Goal: Information Seeking & Learning: Learn about a topic

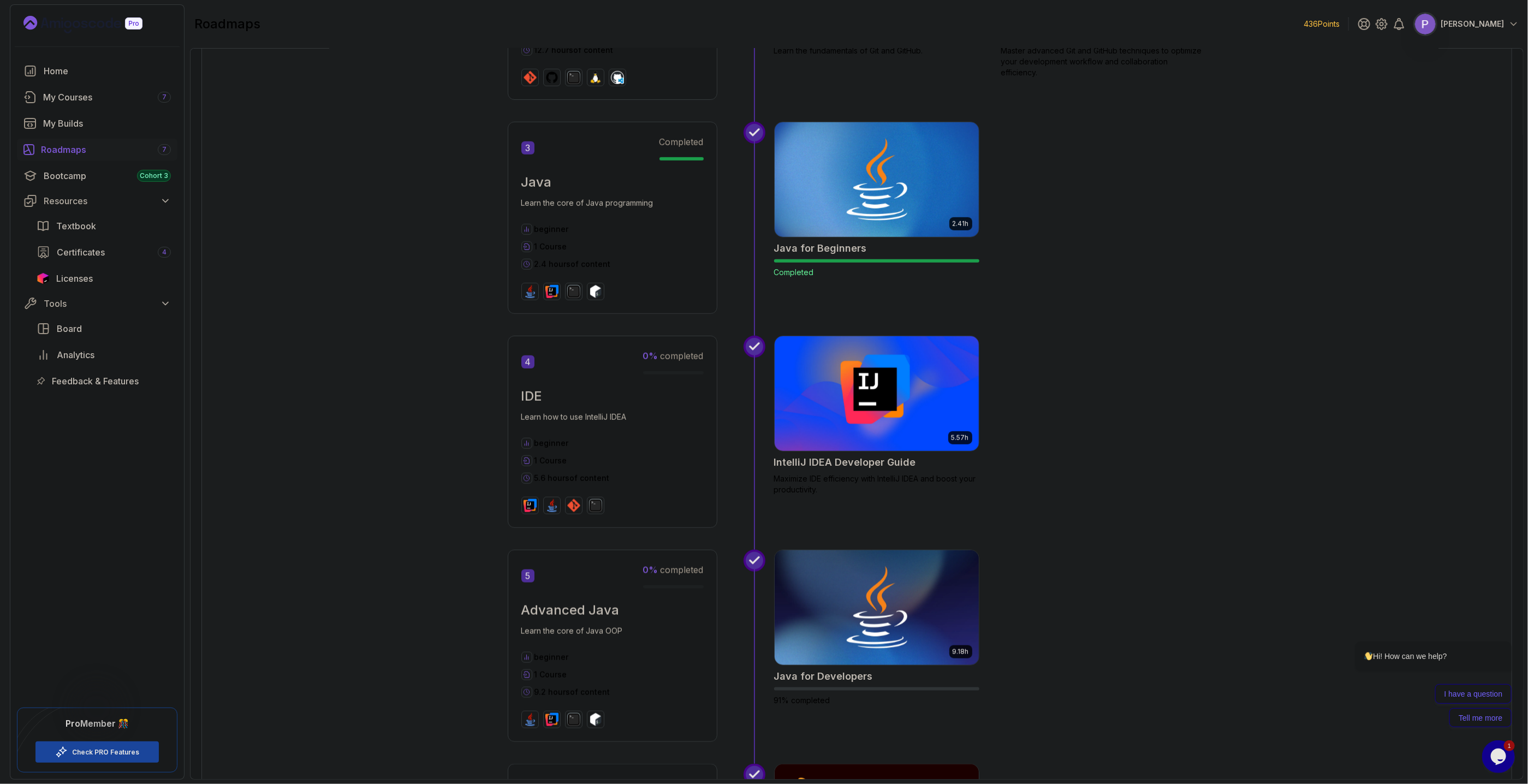
scroll to position [124, 0]
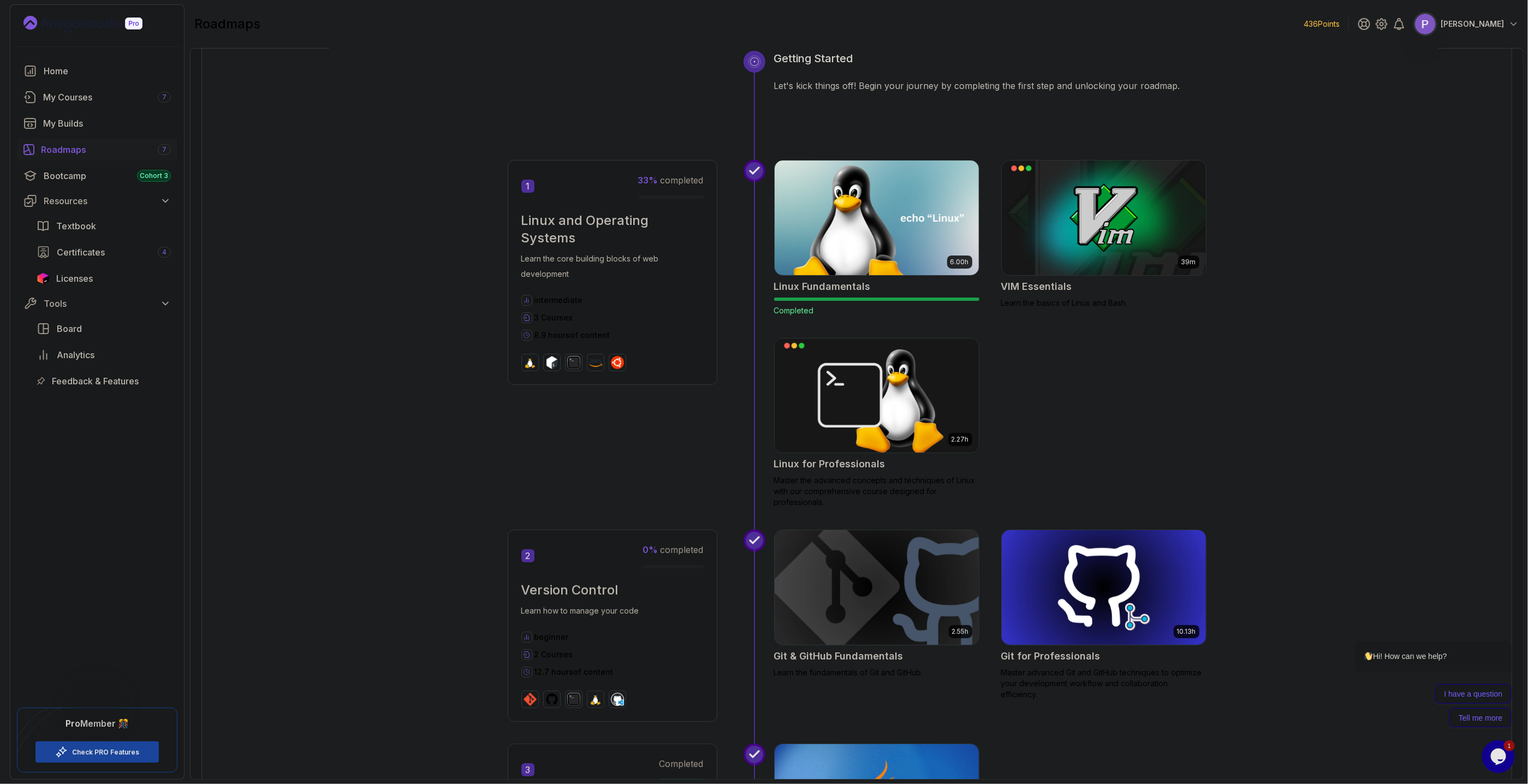
click at [116, 147] on div "Roadmaps 7" at bounding box center [106, 149] width 130 height 13
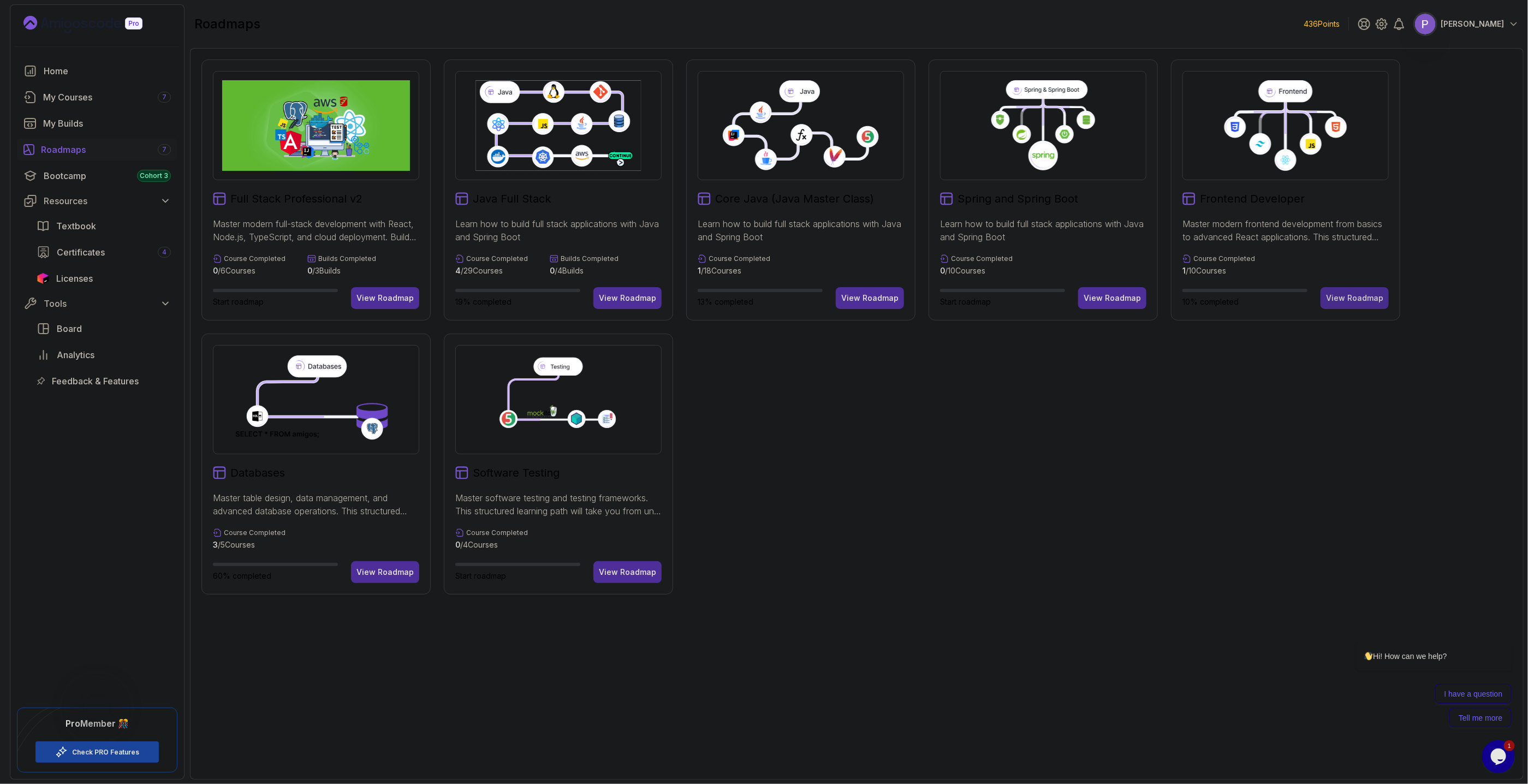
click at [1342, 292] on button "View Roadmap" at bounding box center [1354, 298] width 68 height 22
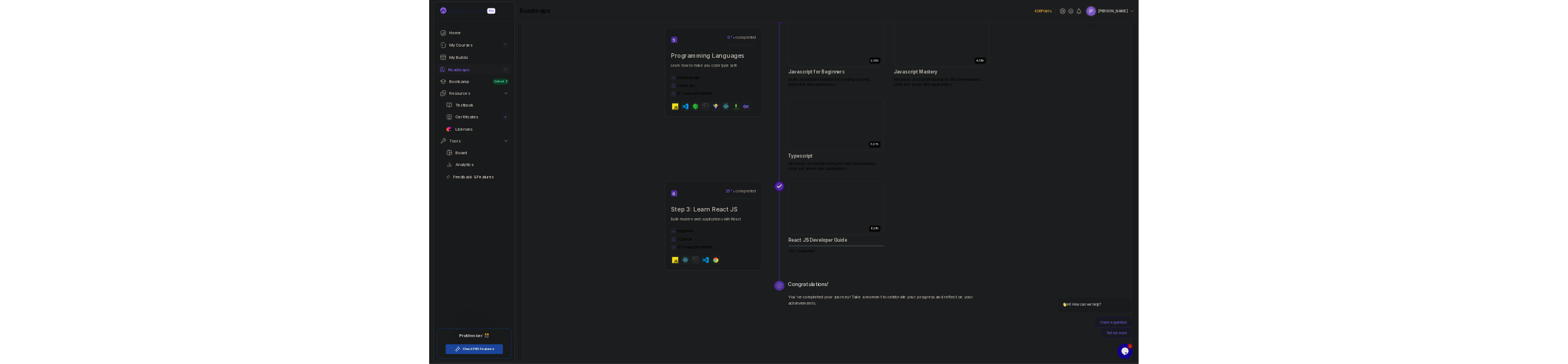
scroll to position [1243, 0]
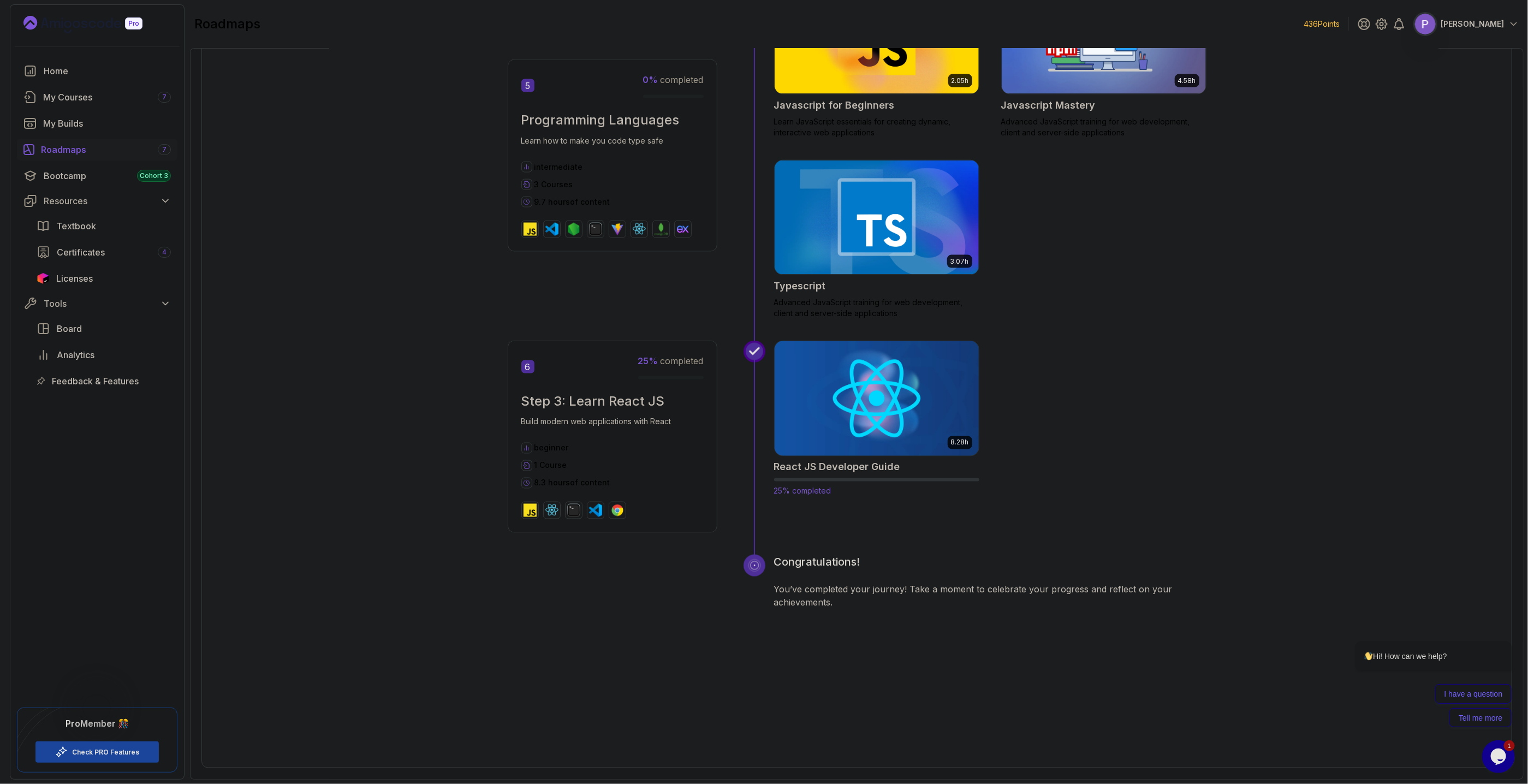
click at [866, 413] on img at bounding box center [876, 398] width 215 height 120
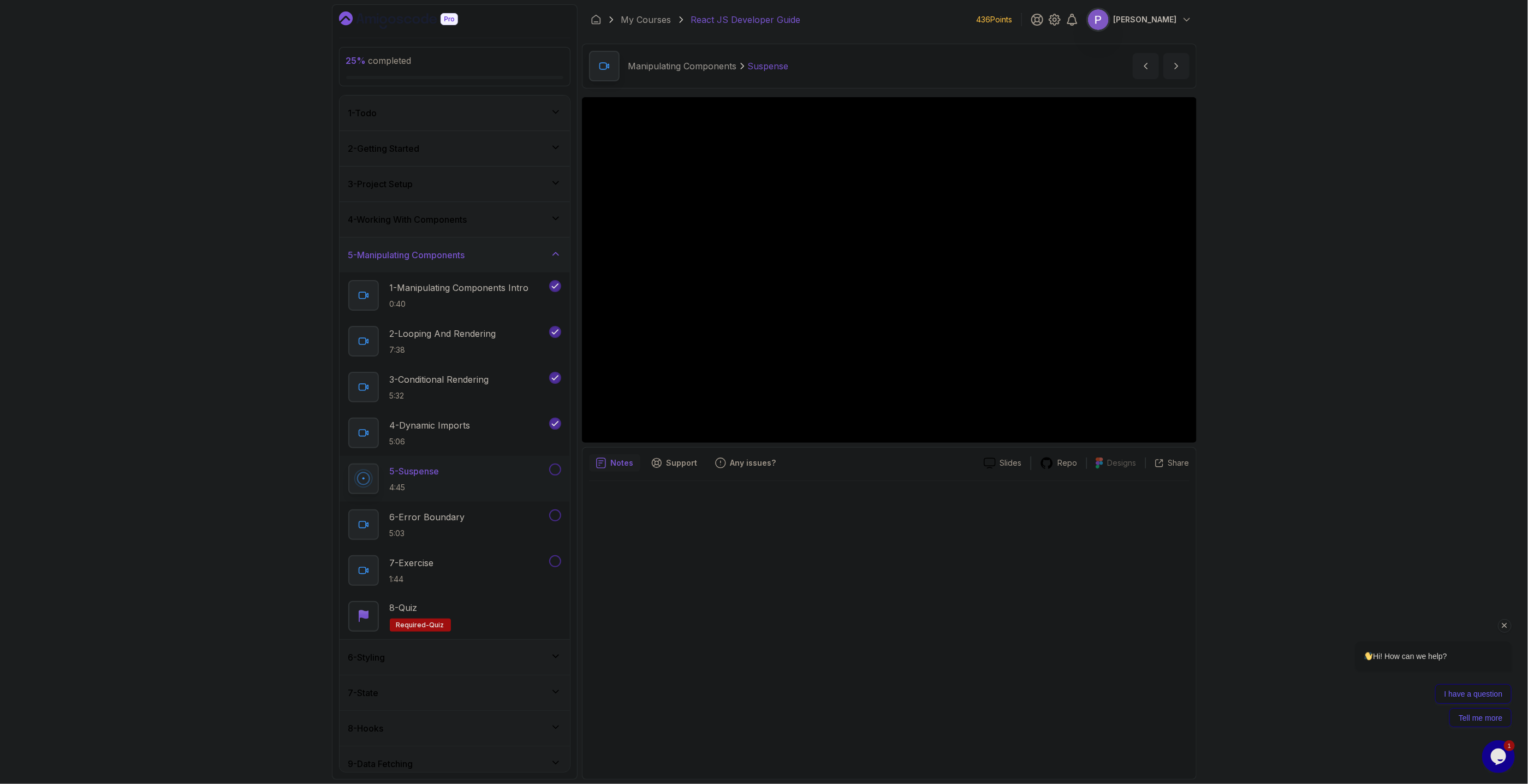
click at [1506, 627] on icon "Chat attention grabber" at bounding box center [1504, 624] width 10 height 10
click at [1523, 722] on icon "Close" at bounding box center [1520, 719] width 10 height 10
click at [478, 435] on div "4 - Dynamic Imports 5:06" at bounding box center [447, 432] width 199 height 31
click at [413, 388] on h2 "3 - Conditional Rendering 5:32" at bounding box center [439, 388] width 99 height 29
click at [445, 477] on div "5 - Suspense 4:45" at bounding box center [447, 478] width 199 height 31
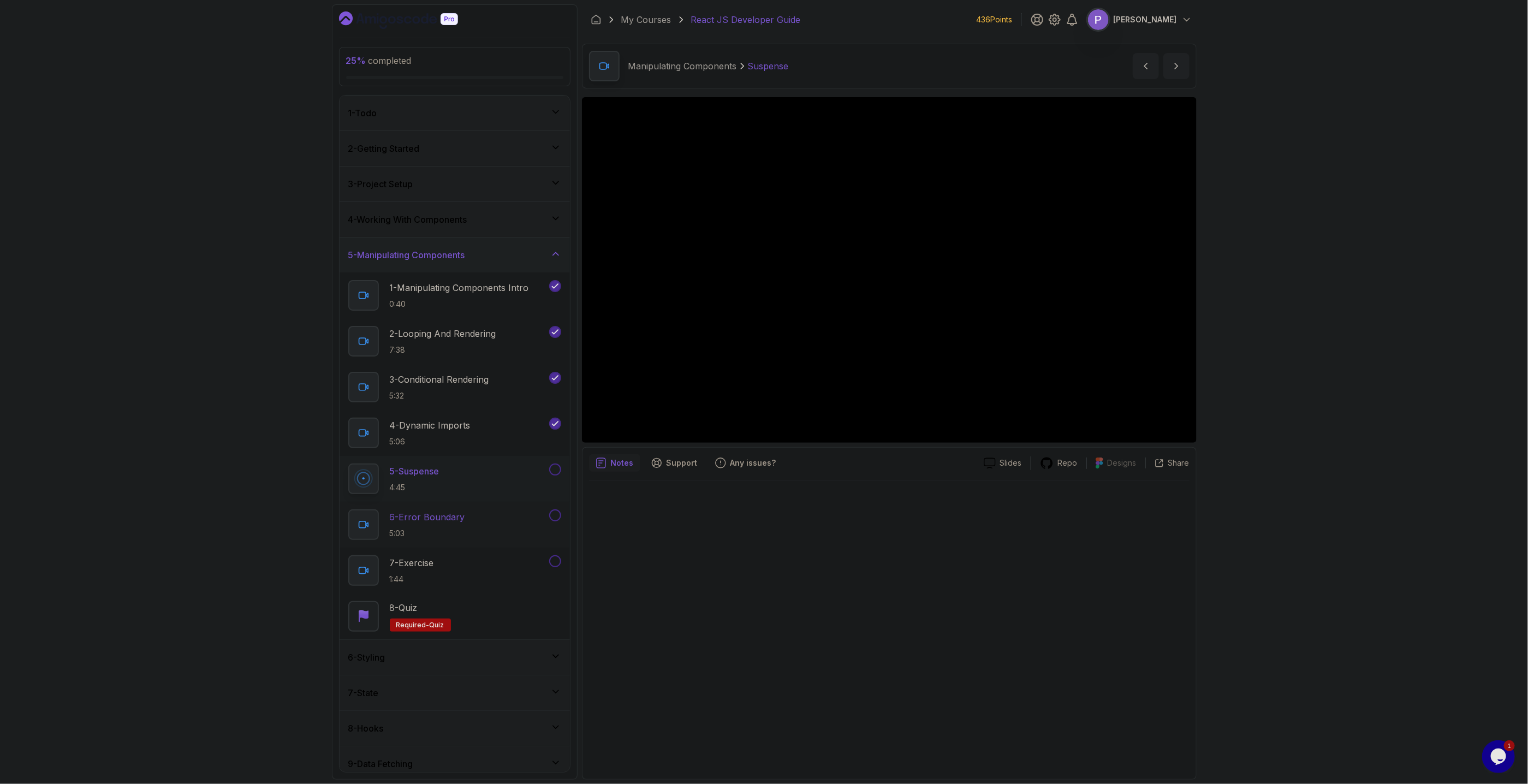
click at [489, 519] on div "6 - Error Boundary 5:03" at bounding box center [447, 524] width 199 height 31
click at [556, 470] on button at bounding box center [555, 468] width 12 height 12
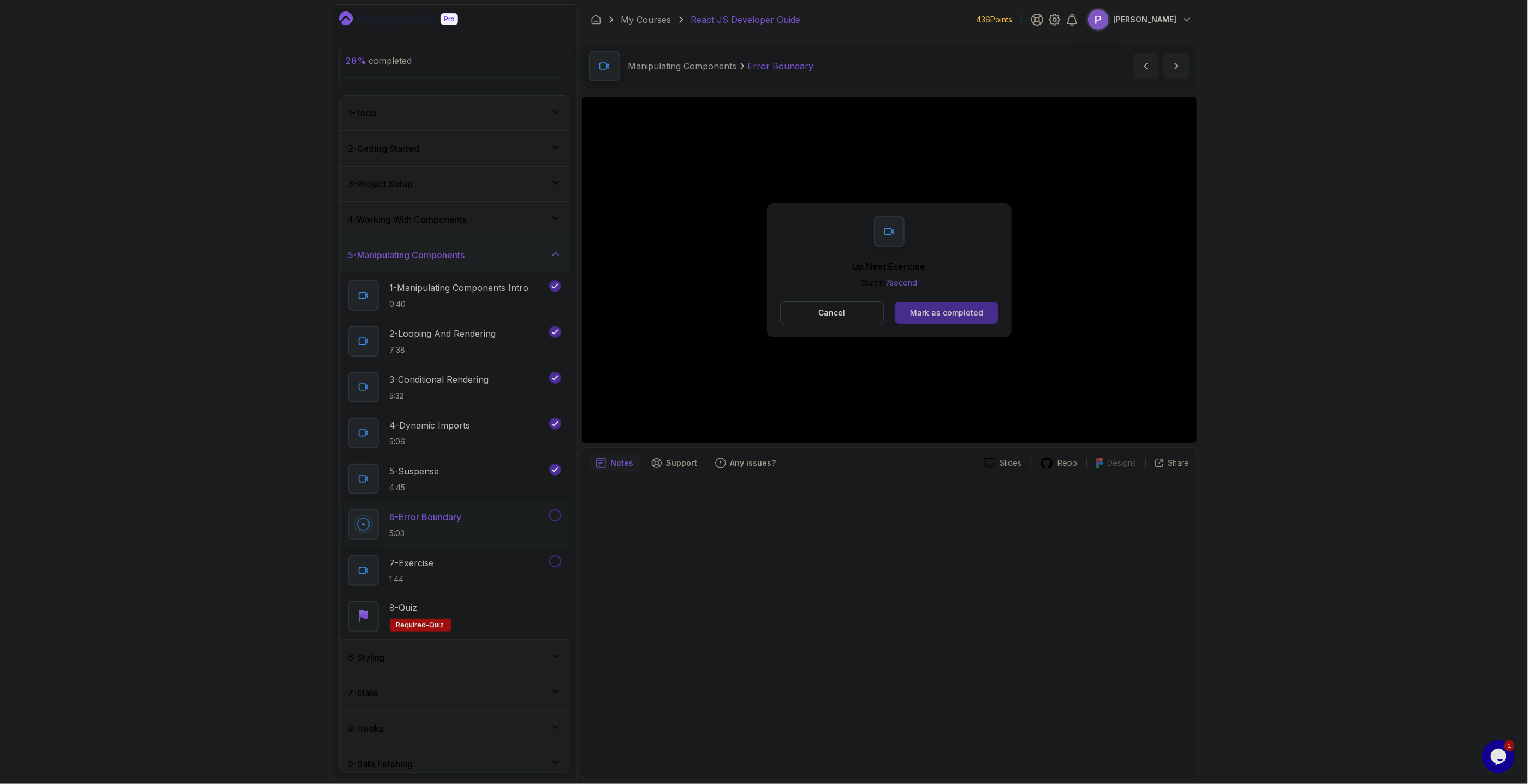
click at [955, 313] on div "Mark as completed" at bounding box center [946, 313] width 73 height 11
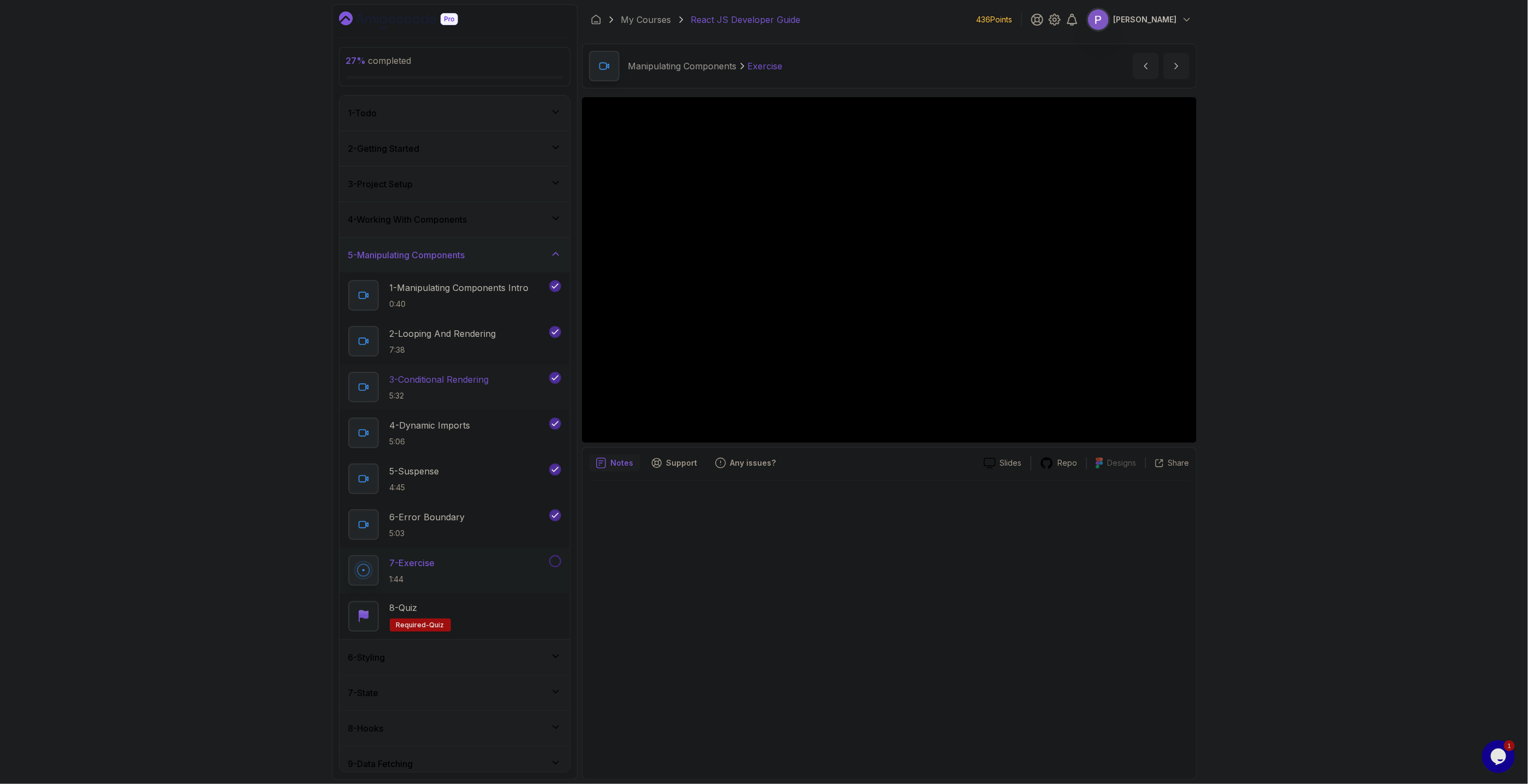
click at [472, 381] on p "3 - Conditional Rendering" at bounding box center [439, 379] width 99 height 13
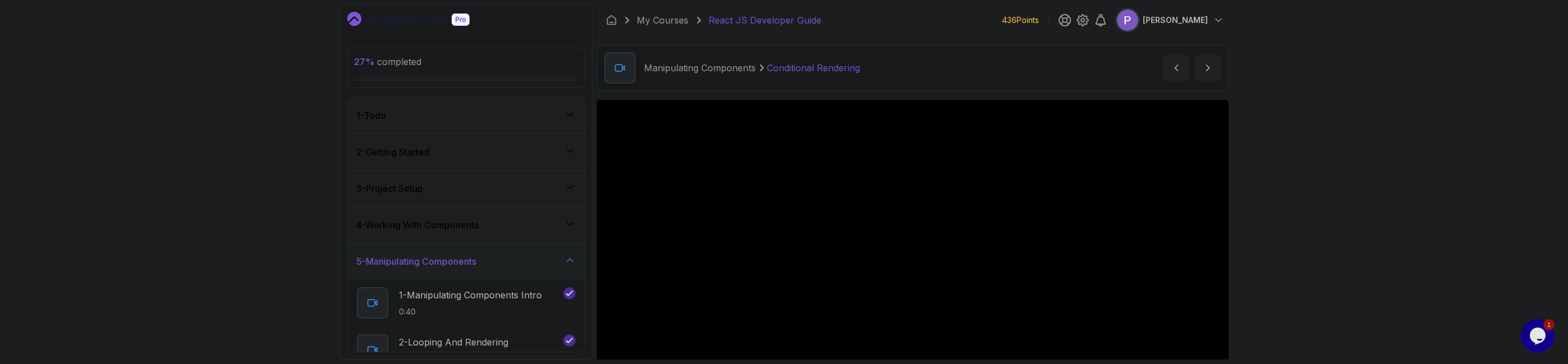
click at [1340, 158] on div "27 % completed 1 - Todo 2 - Getting Started 3 - Project Setup 4 - Working With …" at bounding box center [784, 182] width 1568 height 364
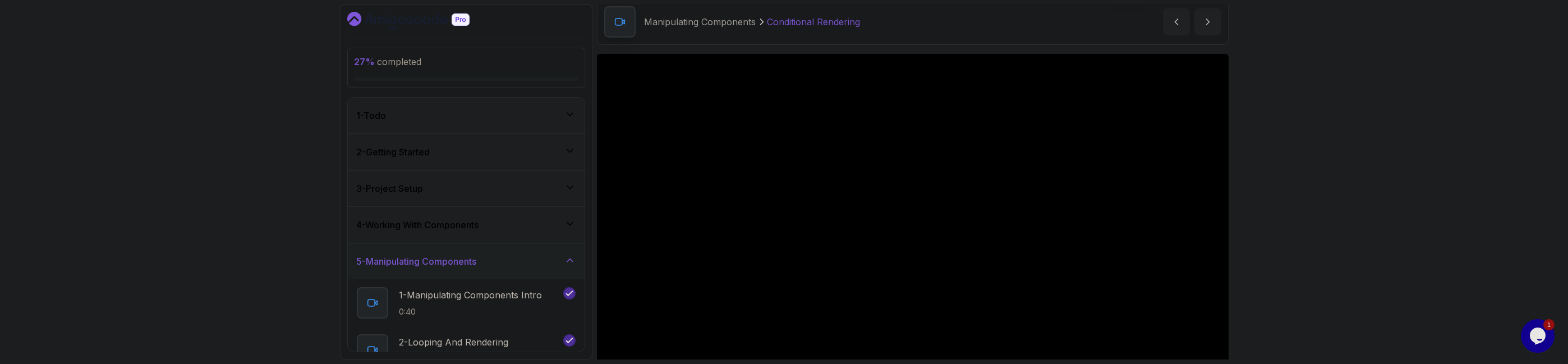
scroll to position [110, 0]
